Goal: Navigation & Orientation: Find specific page/section

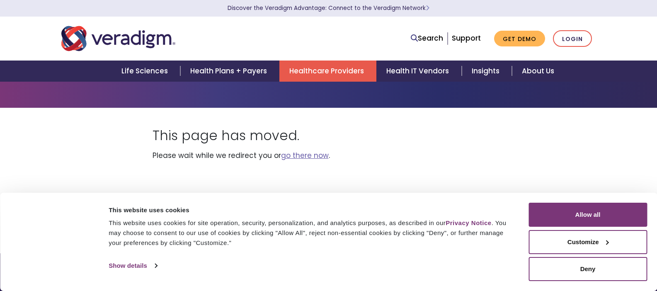
click at [326, 73] on link "Healthcare Providers" at bounding box center [327, 71] width 97 height 21
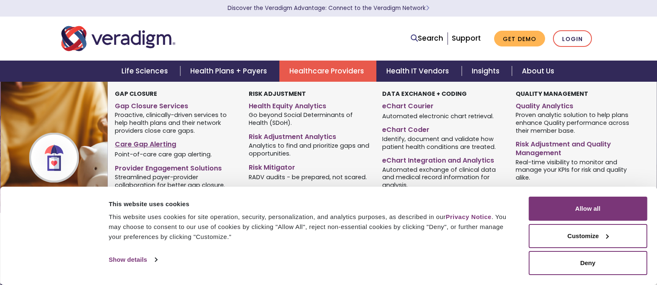
click at [143, 142] on link "Care Gap Alerting" at bounding box center [175, 143] width 121 height 12
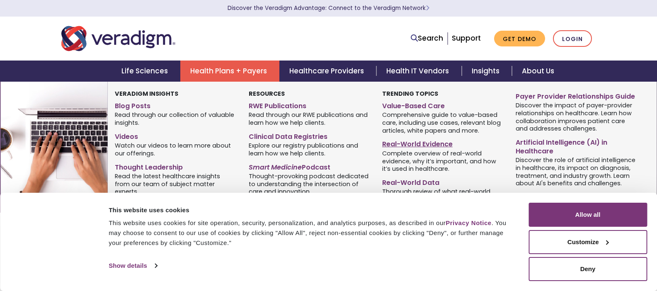
click at [434, 145] on link "Real-World Evidence" at bounding box center [442, 143] width 121 height 12
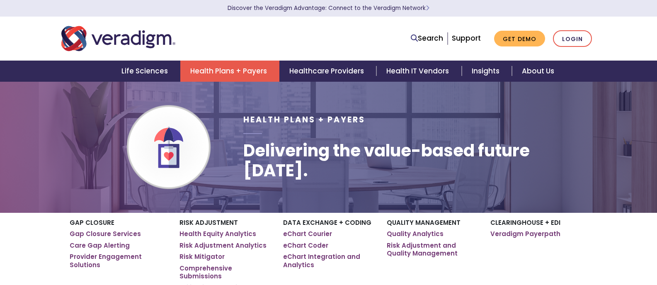
click at [313, 235] on link "eChart Courier" at bounding box center [307, 234] width 49 height 8
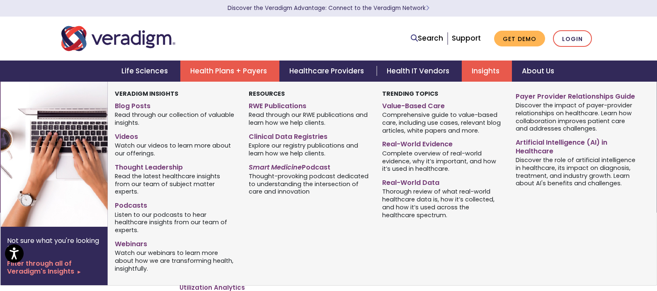
click at [468, 72] on link "Insights" at bounding box center [487, 71] width 50 height 21
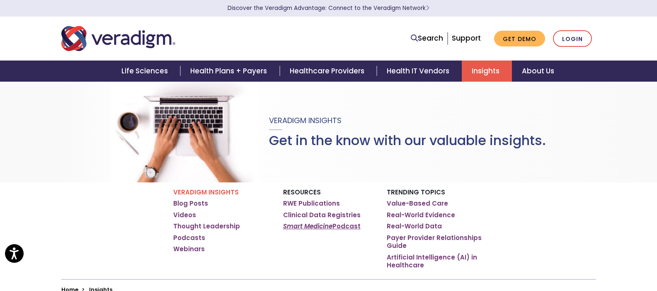
click at [329, 228] on em "Smart Medicine" at bounding box center [307, 226] width 49 height 9
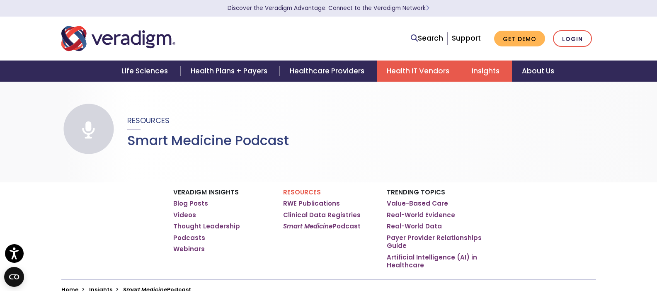
click at [405, 69] on link "Health IT Vendors" at bounding box center [419, 71] width 85 height 21
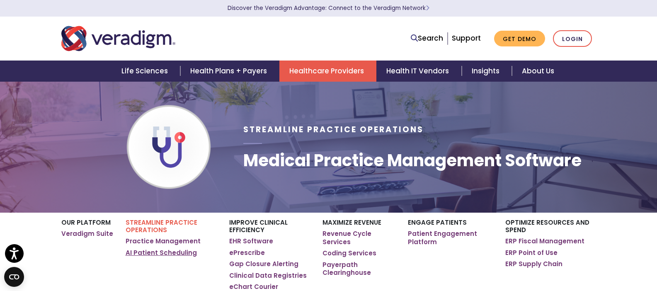
click at [176, 257] on link "AI Patient Scheduling" at bounding box center [161, 253] width 71 height 8
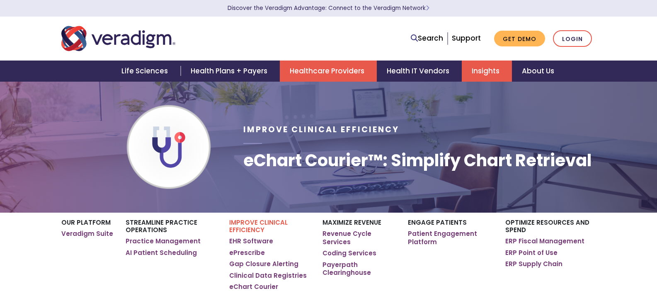
click at [493, 67] on link "Insights" at bounding box center [487, 71] width 50 height 21
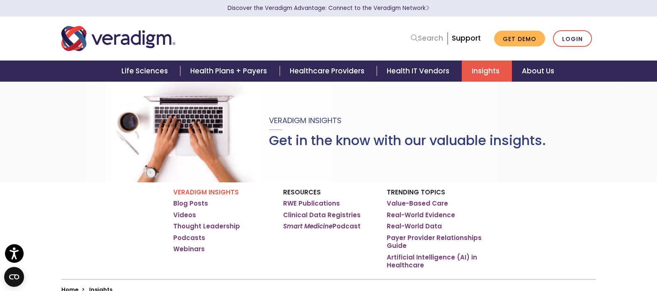
click at [433, 34] on link "Search" at bounding box center [427, 38] width 32 height 11
